Goal: Task Accomplishment & Management: Manage account settings

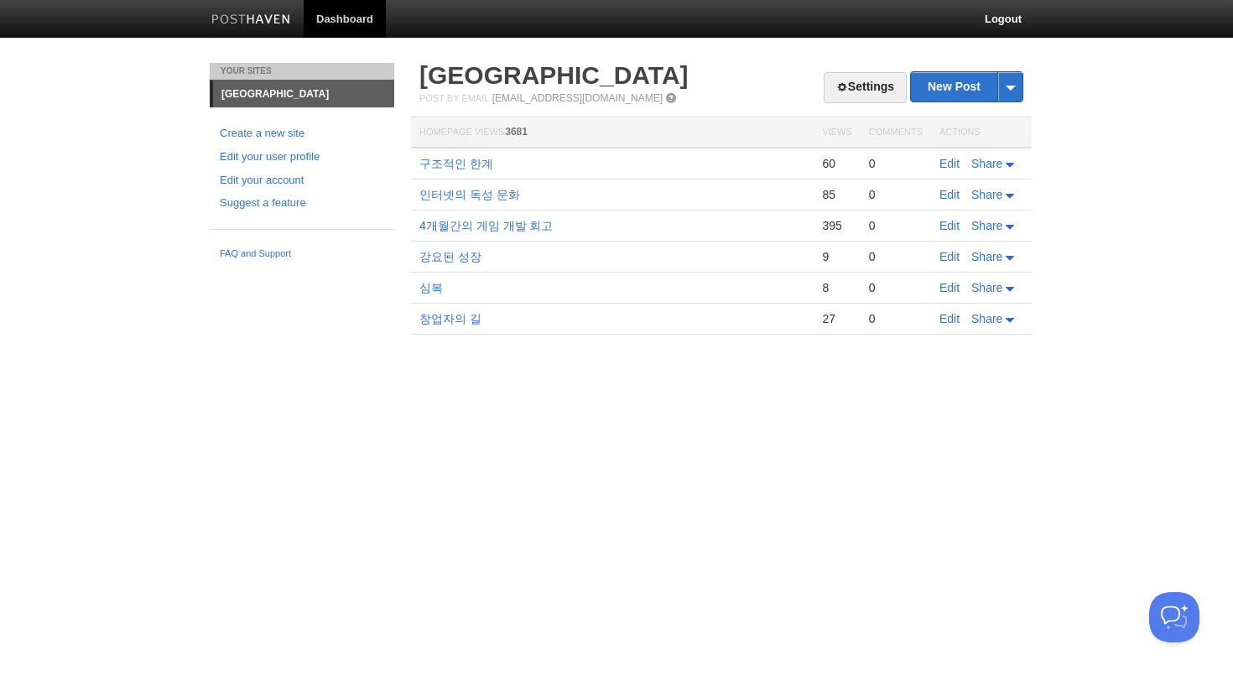
click at [230, 10] on link at bounding box center [251, 22] width 105 height 38
click at [269, 185] on link "Edit your account" at bounding box center [302, 181] width 164 height 18
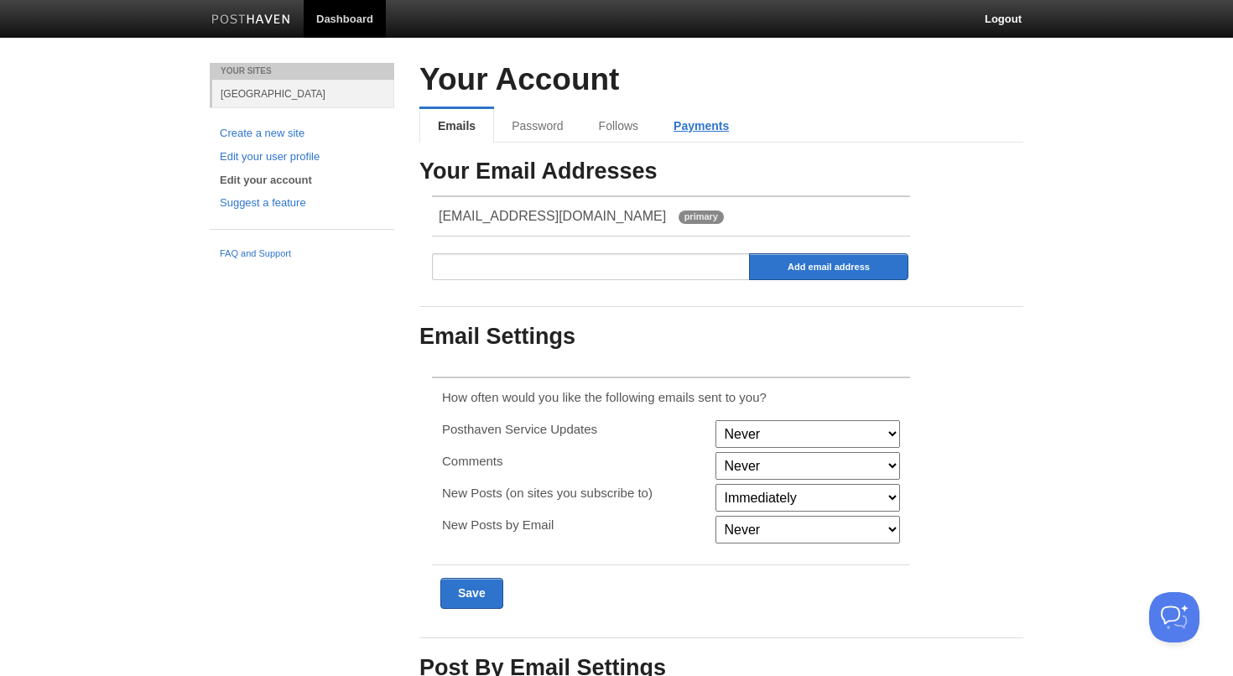
click at [691, 131] on link "Payments" at bounding box center [701, 126] width 91 height 34
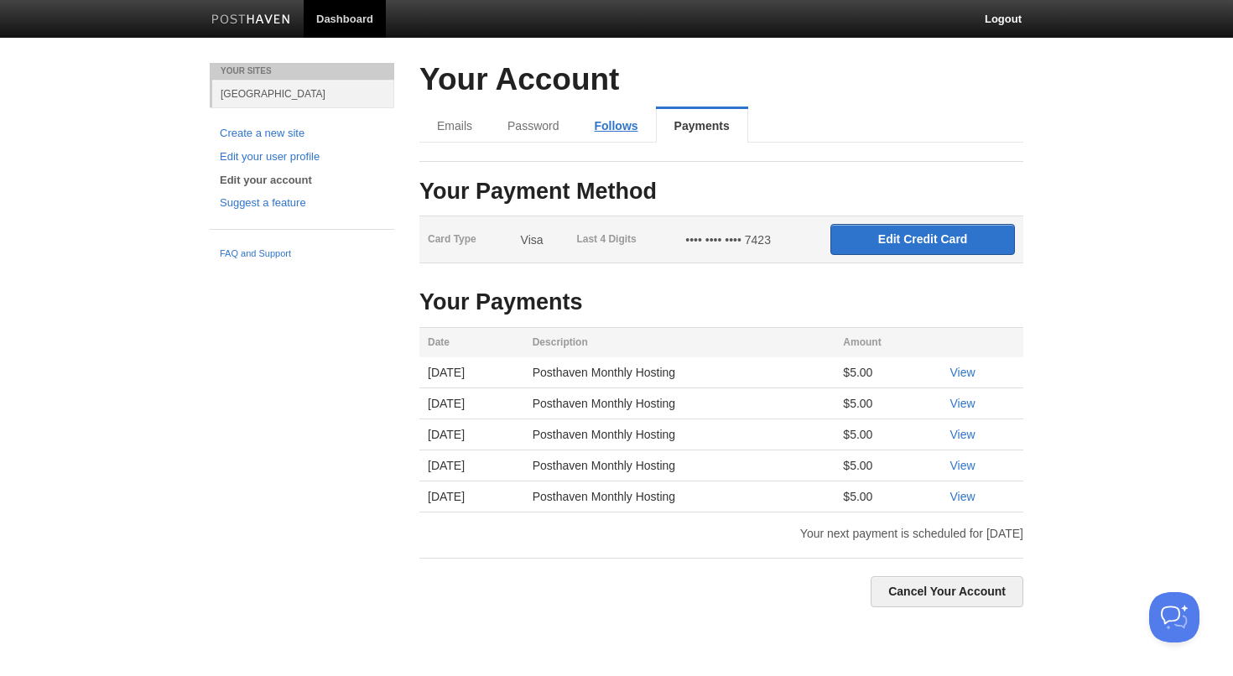
click at [585, 141] on link "Follows" at bounding box center [615, 126] width 79 height 34
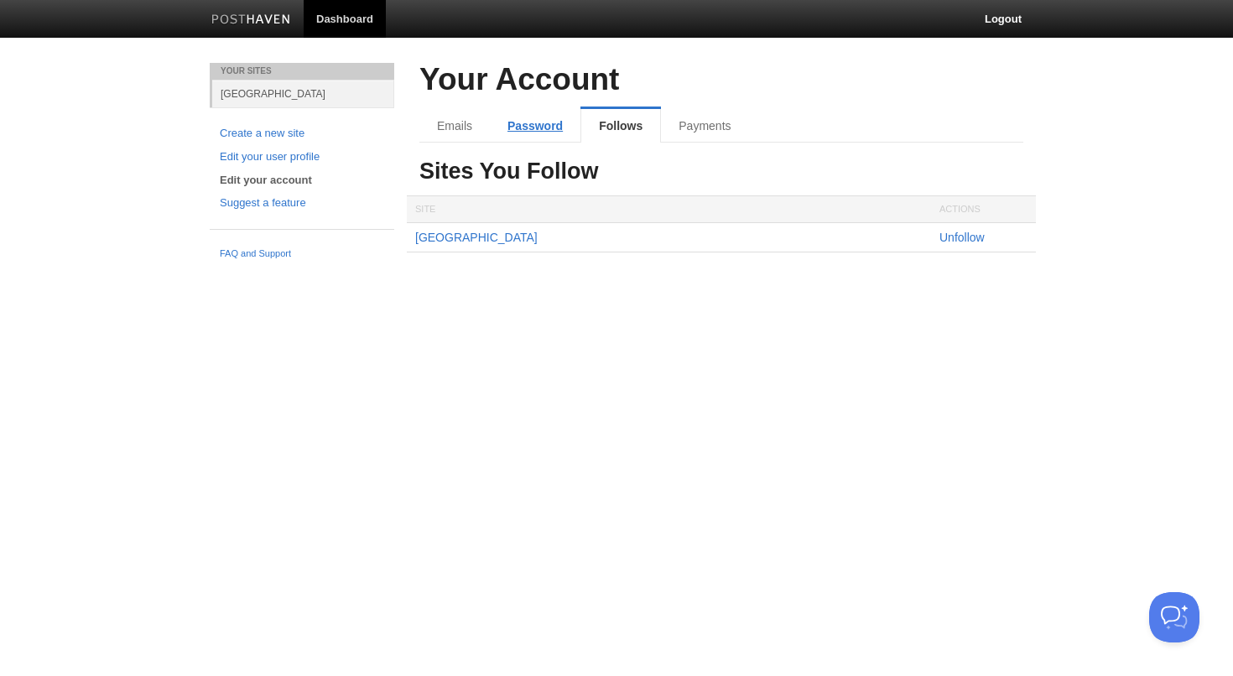
click at [536, 131] on link "Password" at bounding box center [535, 126] width 91 height 34
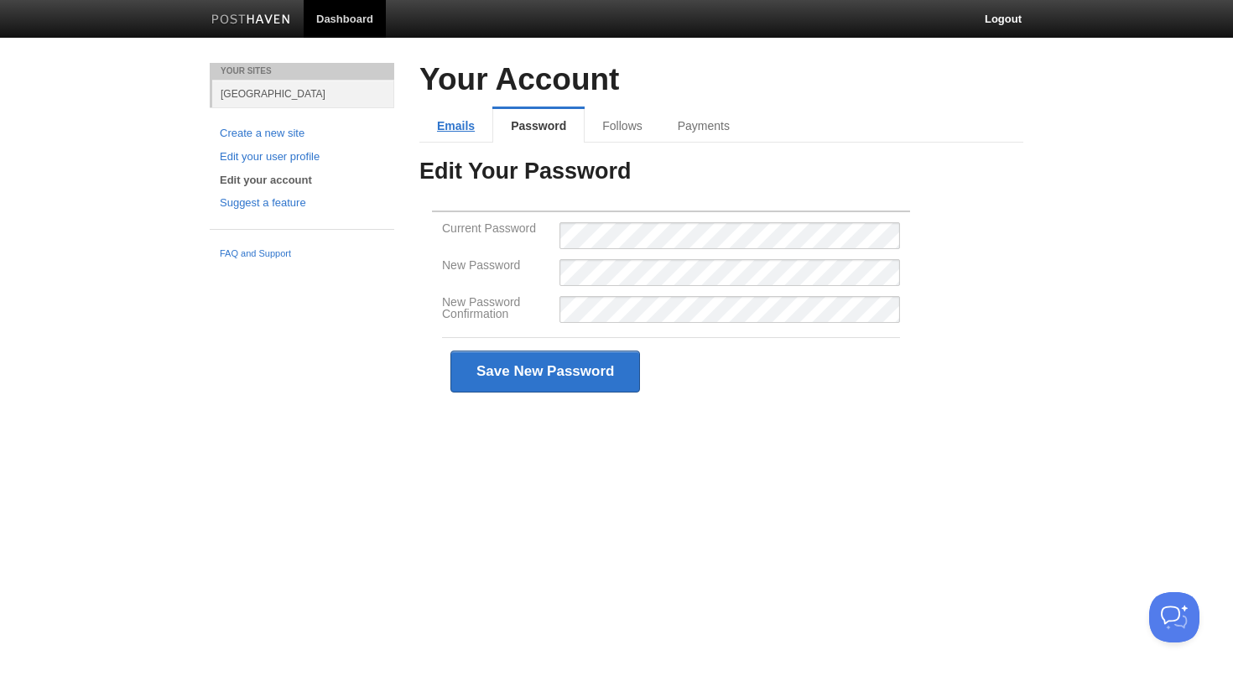
click at [464, 123] on link "Emails" at bounding box center [455, 126] width 73 height 34
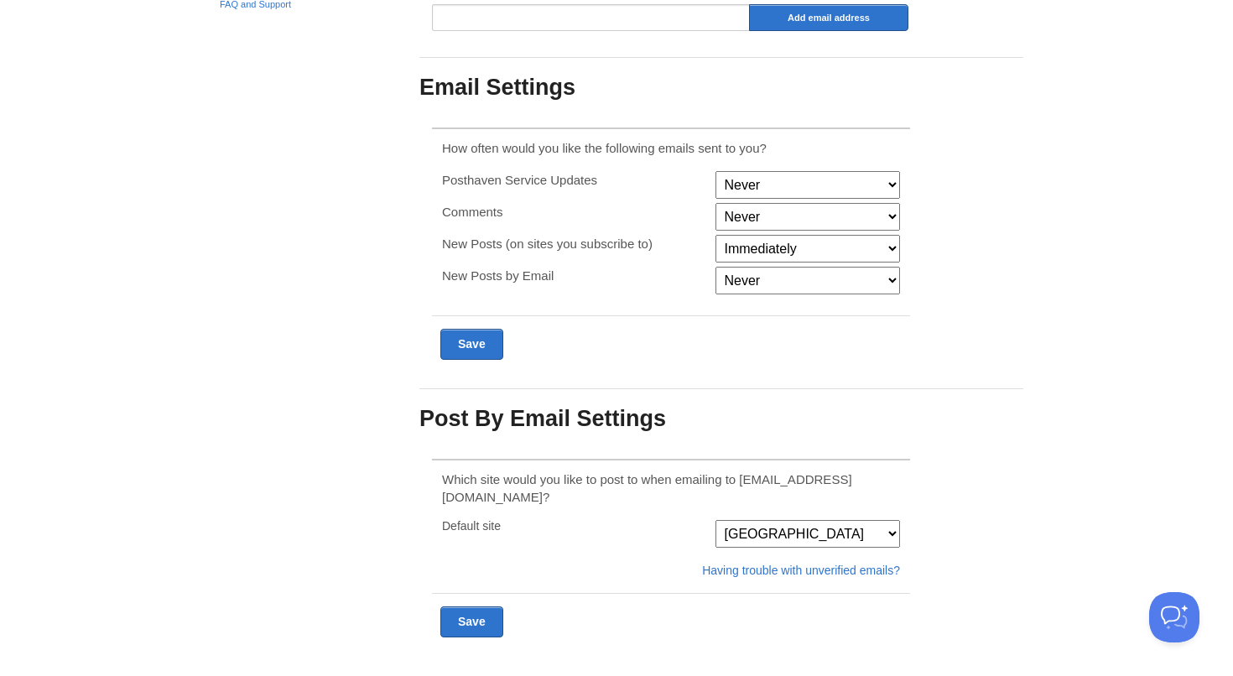
scroll to position [251, 0]
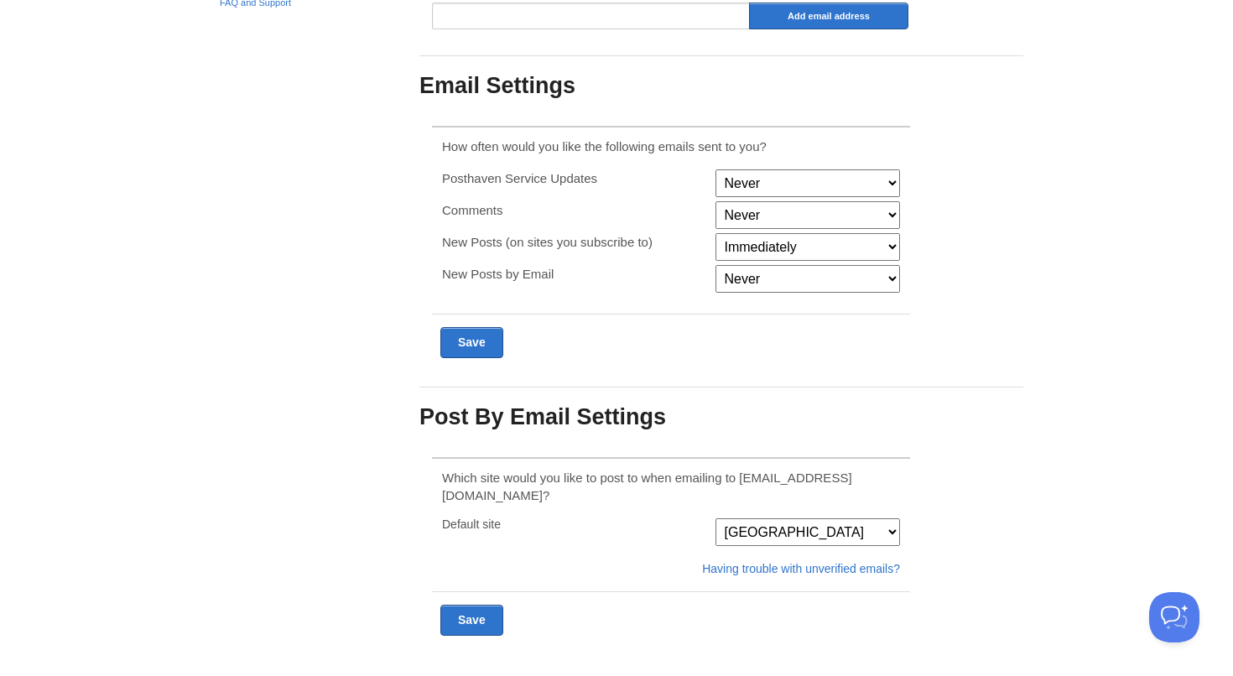
click at [762, 518] on select "[GEOGRAPHIC_DATA]" at bounding box center [807, 532] width 185 height 28
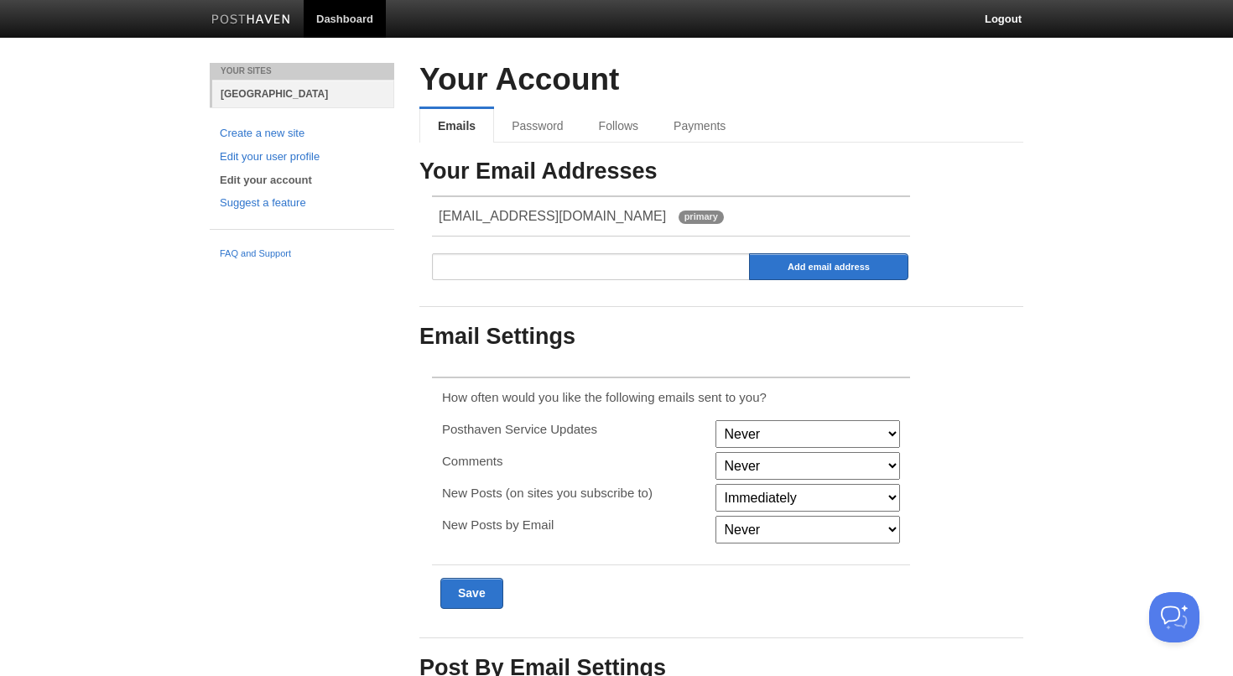
click at [240, 91] on link "[GEOGRAPHIC_DATA]" at bounding box center [303, 94] width 182 height 28
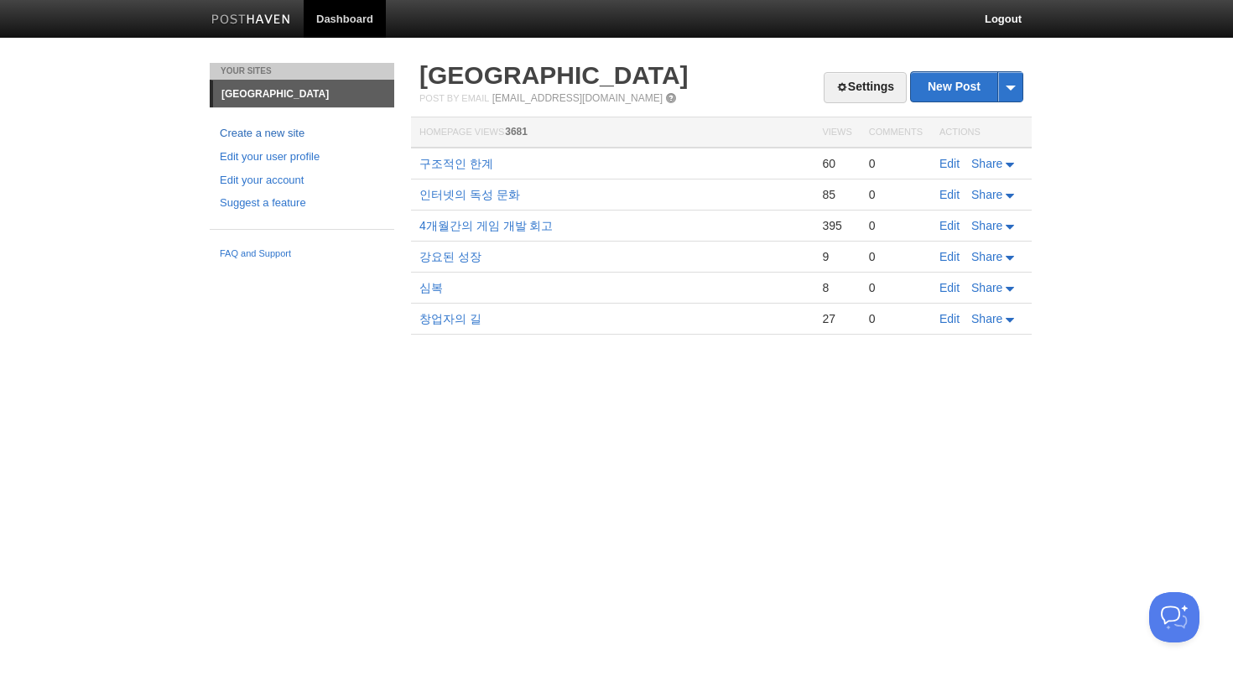
click at [295, 139] on link "Create a new site" at bounding box center [302, 134] width 164 height 18
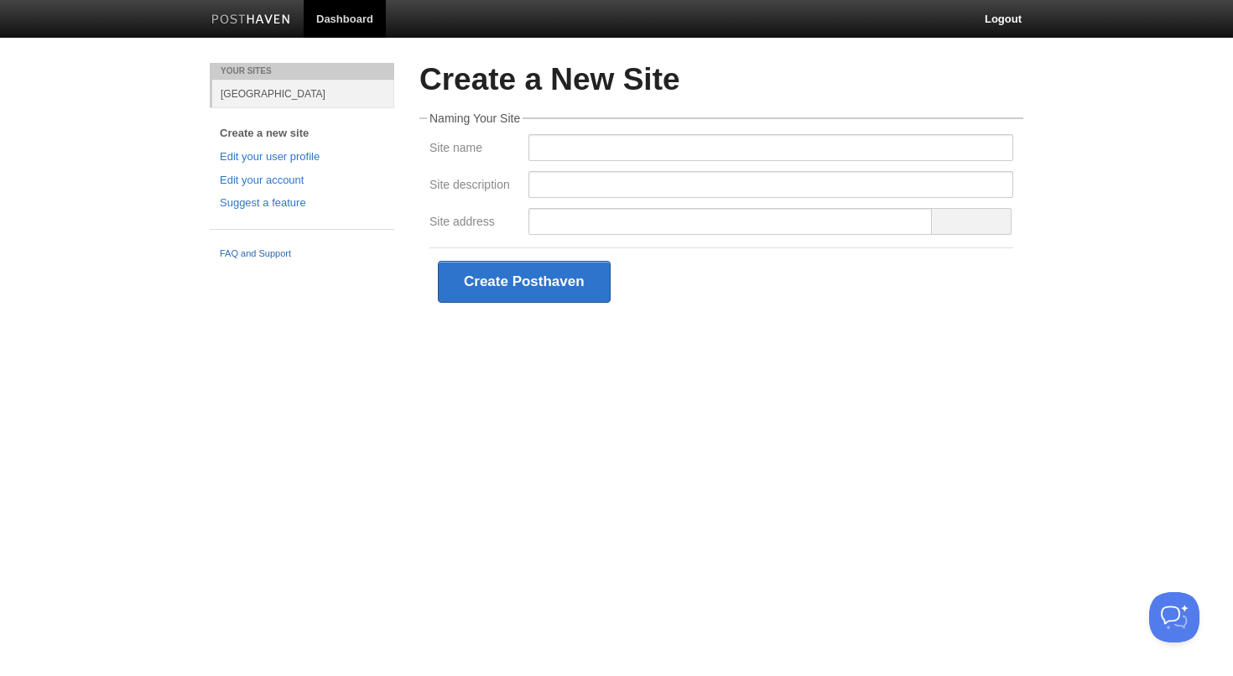
click at [278, 255] on link "FAQ and Support" at bounding box center [302, 254] width 164 height 15
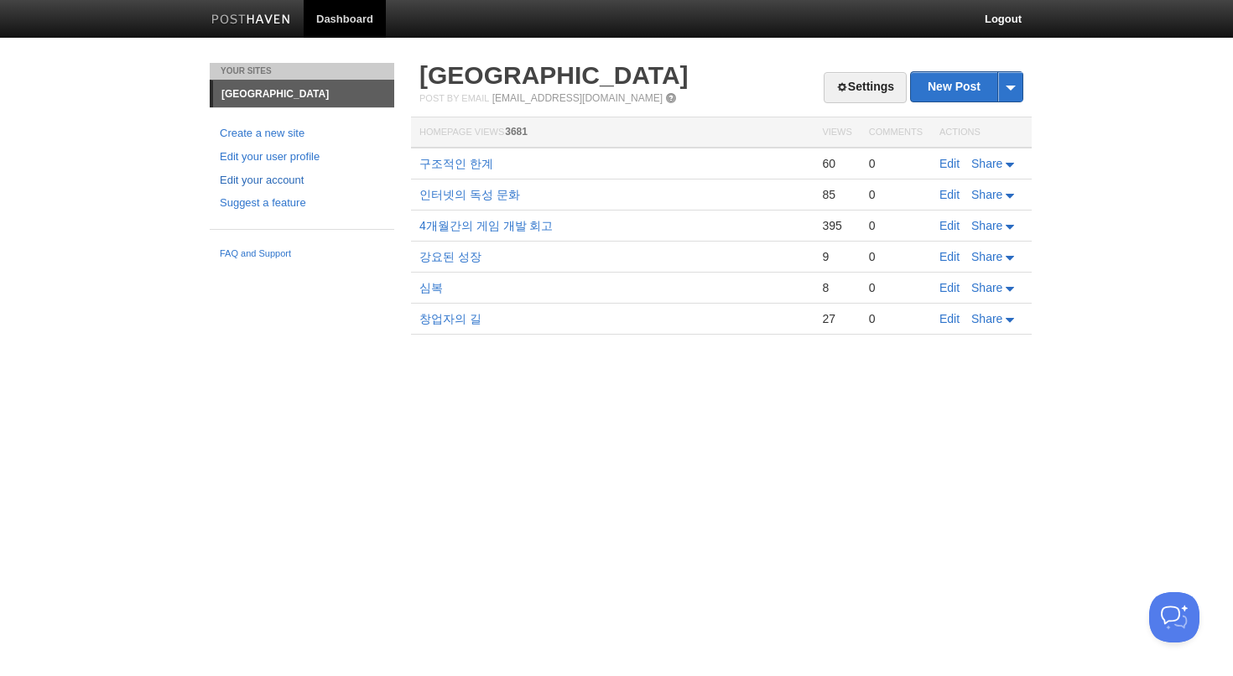
click at [272, 183] on link "Edit your account" at bounding box center [302, 181] width 164 height 18
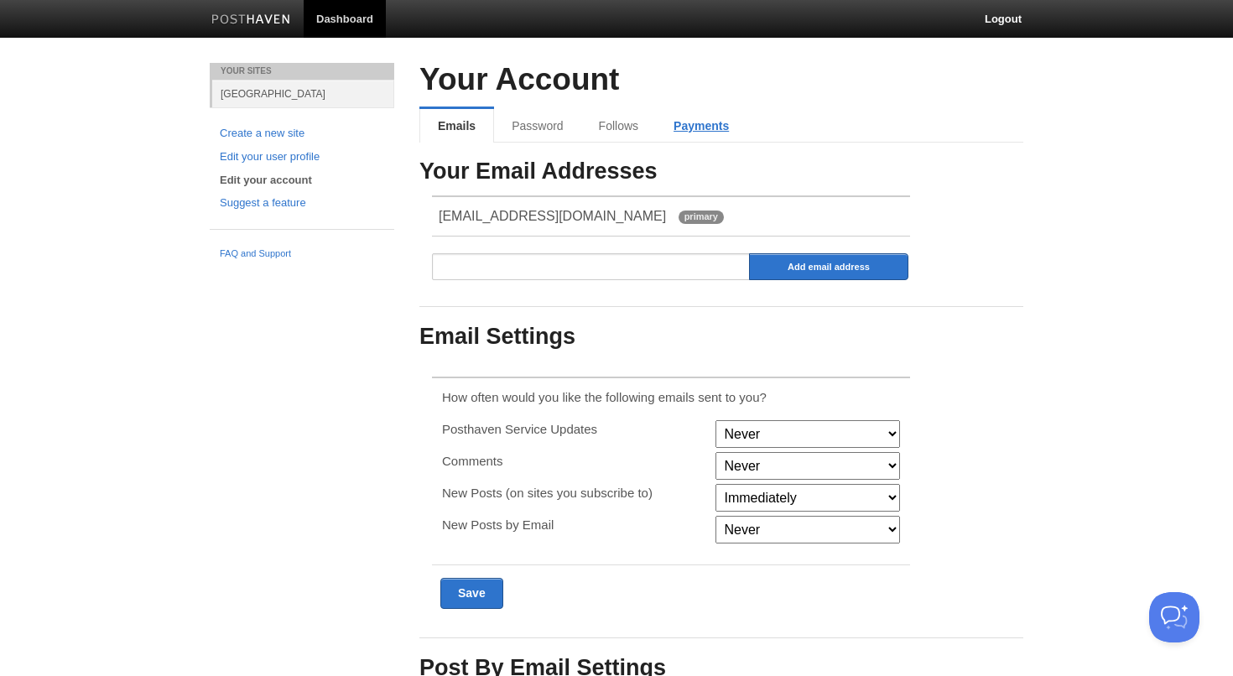
click at [693, 112] on link "Payments" at bounding box center [701, 126] width 91 height 34
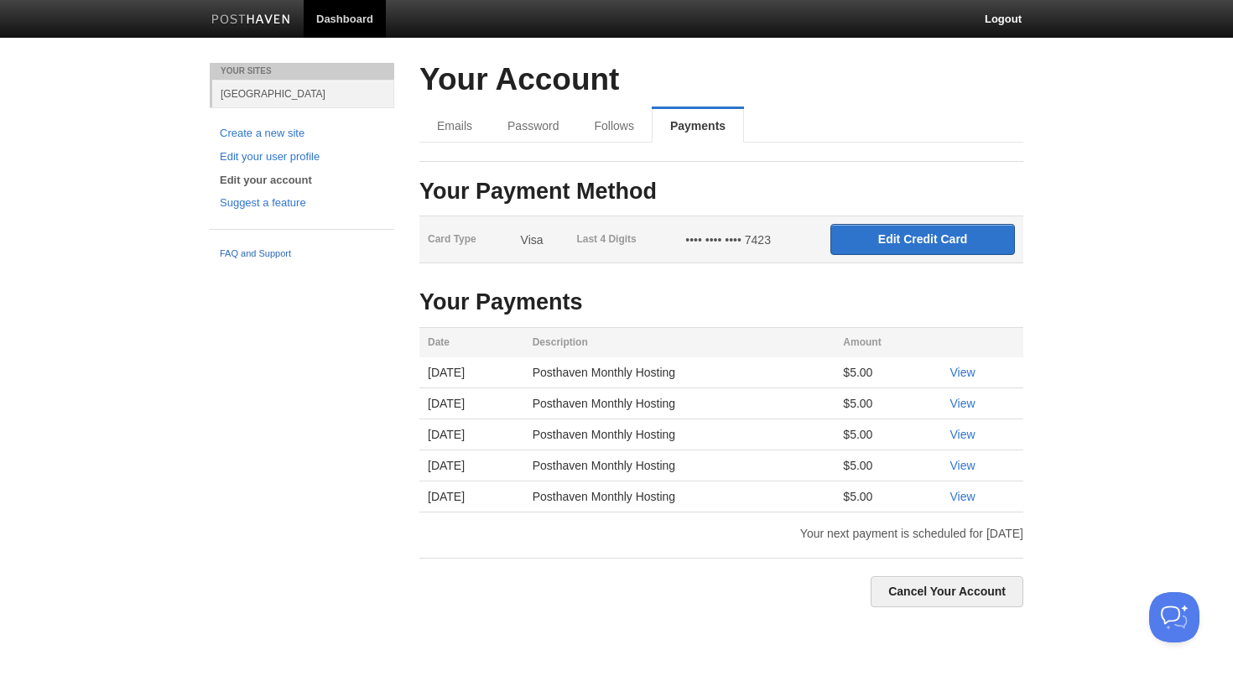
click at [284, 252] on link "FAQ and Support" at bounding box center [302, 254] width 164 height 15
